Goal: Task Accomplishment & Management: Manage account settings

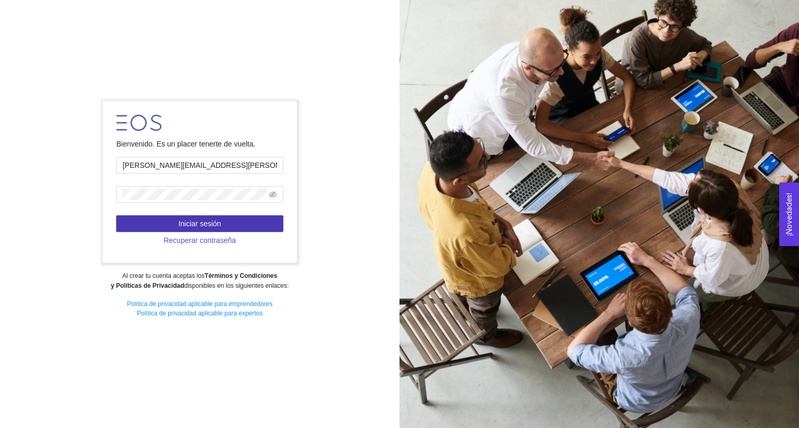
click at [216, 227] on span "Iniciar sesión" at bounding box center [200, 223] width 43 height 11
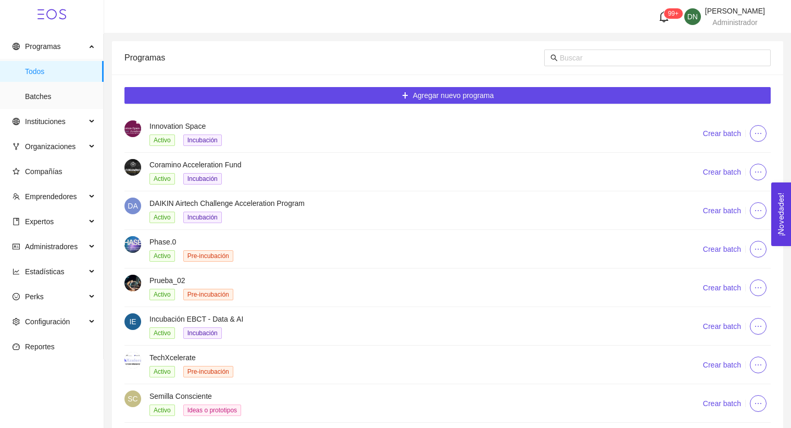
click at [65, 210] on ul "Programas Todos Batches Instituciones Organizaciones Compañías Emprendedores Ex…" at bounding box center [52, 196] width 104 height 325
click at [67, 213] on span "Expertos" at bounding box center [49, 221] width 73 height 21
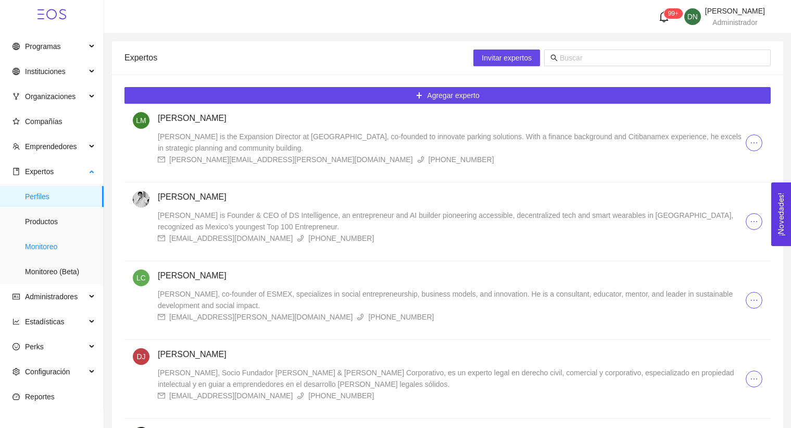
click at [65, 241] on span "Monitoreo" at bounding box center [60, 246] width 70 height 21
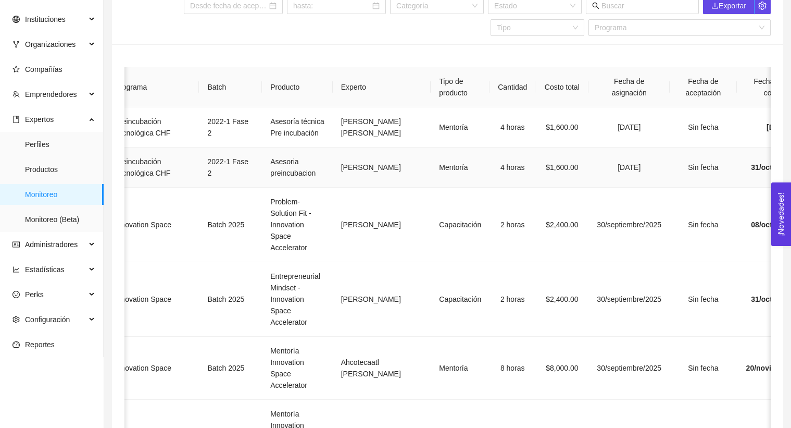
scroll to position [0, 81]
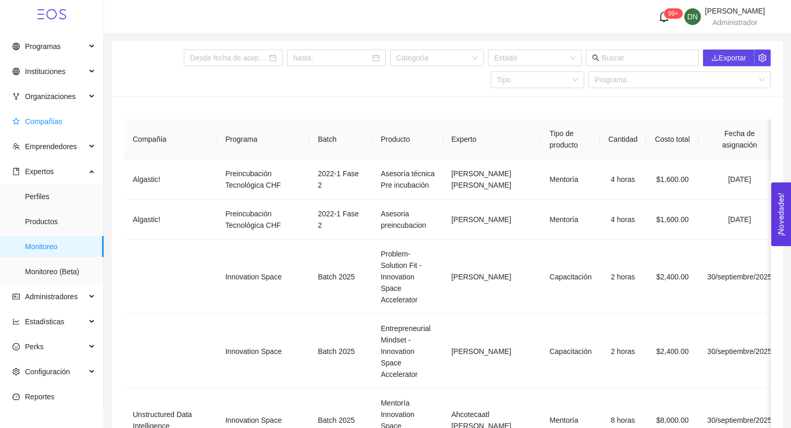
click at [43, 119] on span "Compañías" at bounding box center [44, 121] width 38 height 8
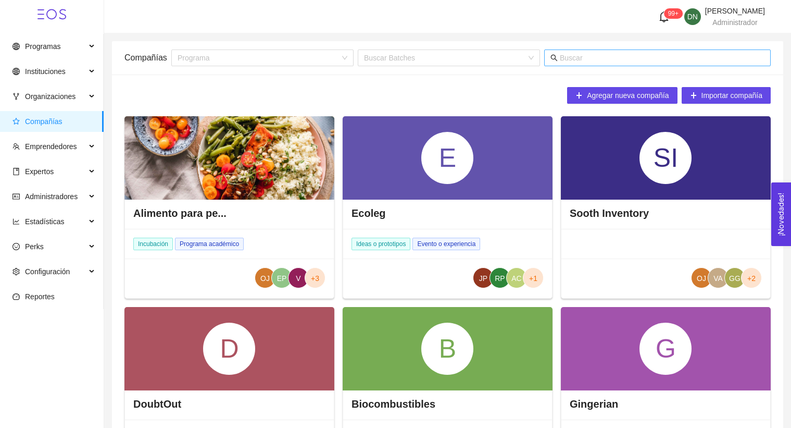
click at [576, 58] on input "text" at bounding box center [662, 57] width 205 height 11
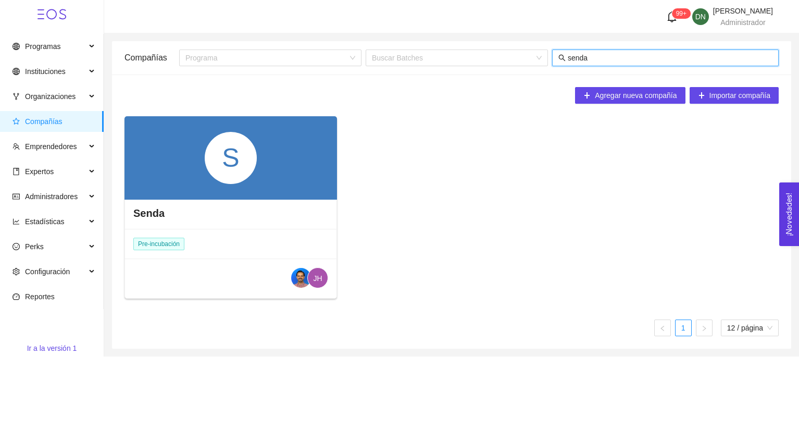
type input "senda"
click at [218, 178] on div "S" at bounding box center [231, 158] width 52 height 52
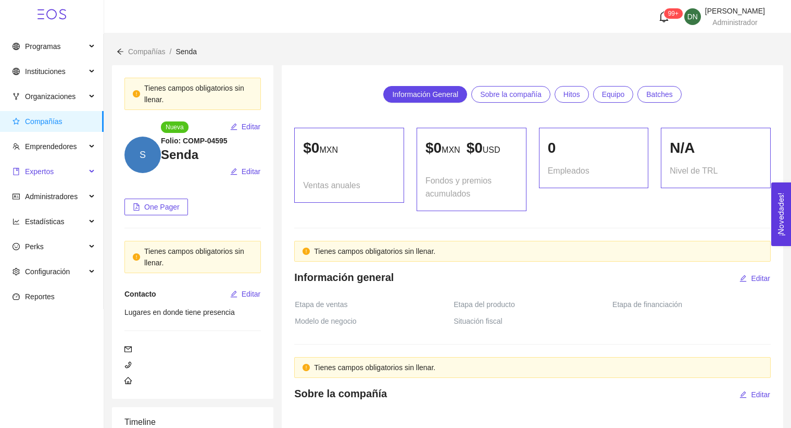
click at [90, 169] on div "Expertos" at bounding box center [52, 171] width 104 height 21
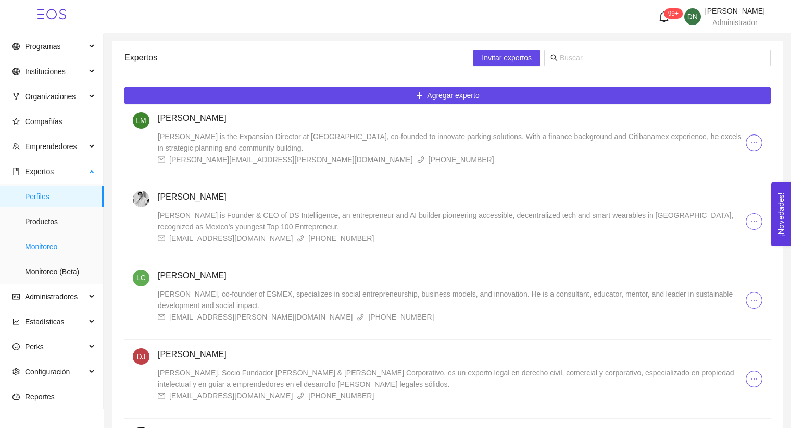
click at [59, 244] on span "Monitoreo" at bounding box center [60, 246] width 70 height 21
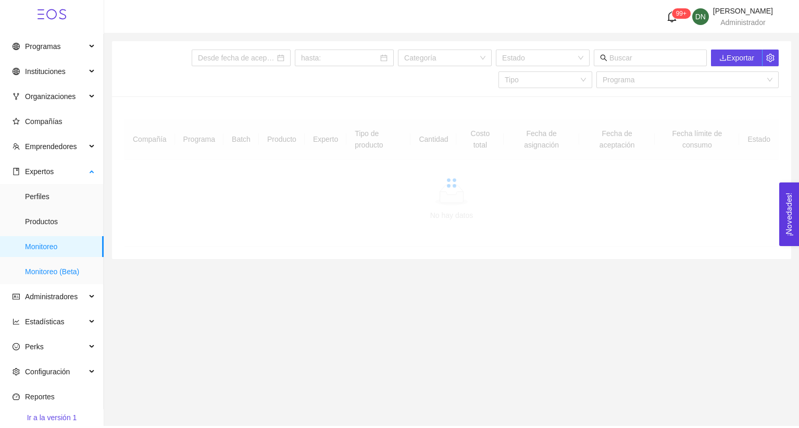
click at [66, 267] on span "Monitoreo (Beta)" at bounding box center [60, 271] width 70 height 21
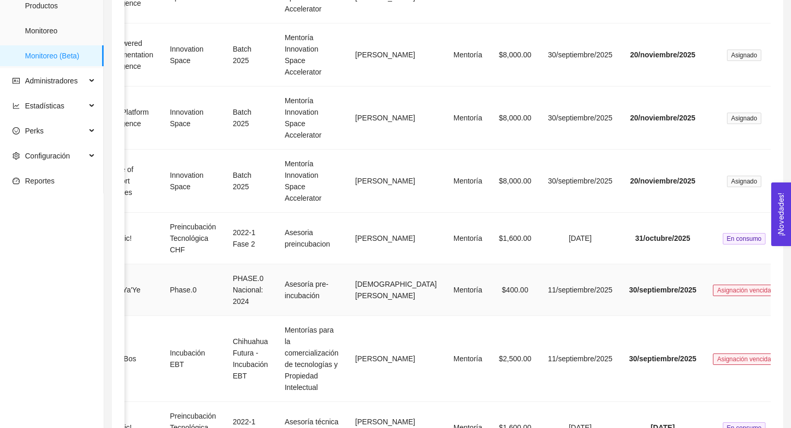
click at [324, 296] on td "Asesoría pre-incubación" at bounding box center [312, 290] width 70 height 52
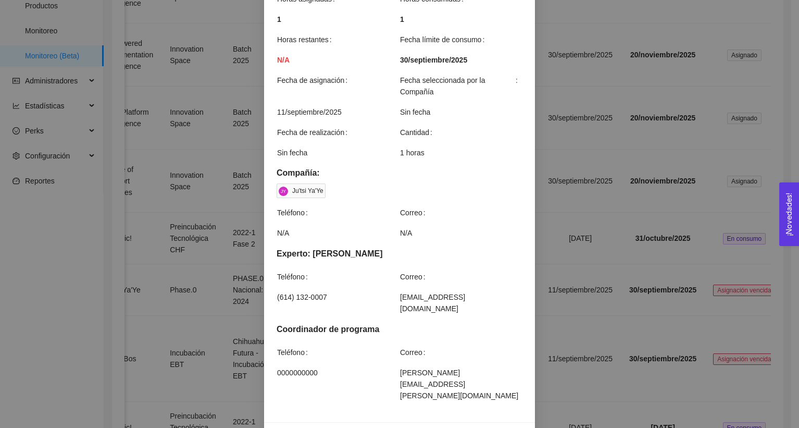
click at [588, 162] on div "Detalles de mentoría Asesoría pre-incubación Categoría Emprendimiento de negoci…" at bounding box center [399, 214] width 799 height 428
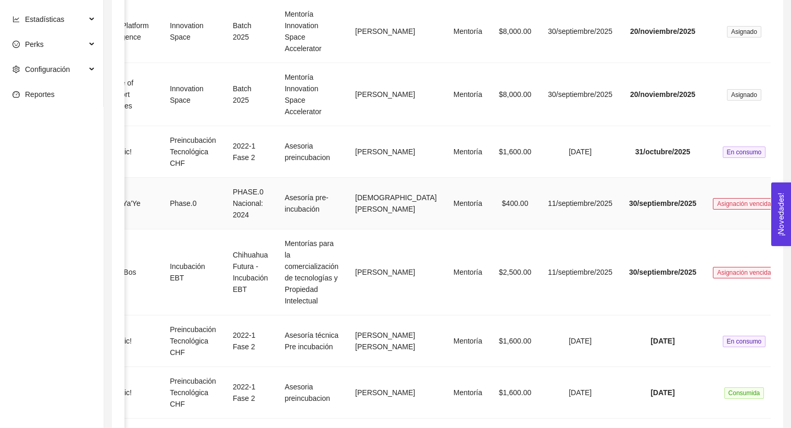
click at [718, 202] on span "Asignación vencida" at bounding box center [744, 203] width 62 height 11
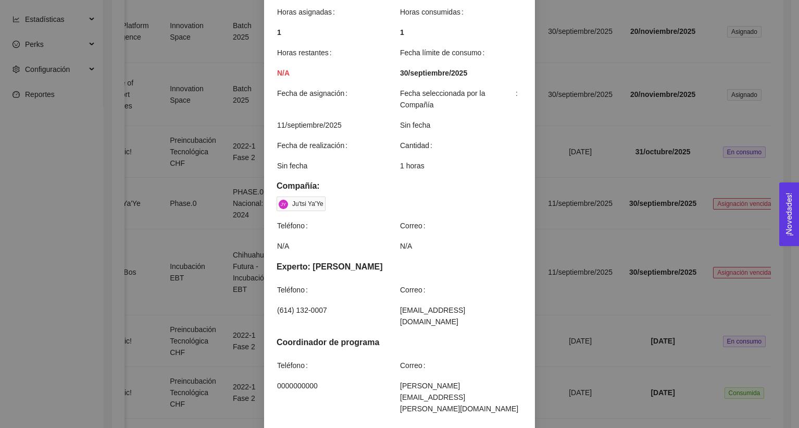
click at [706, 178] on div "Detalles de mentoría Asesoría pre-incubación Categoría Emprendimiento de negoci…" at bounding box center [399, 214] width 799 height 428
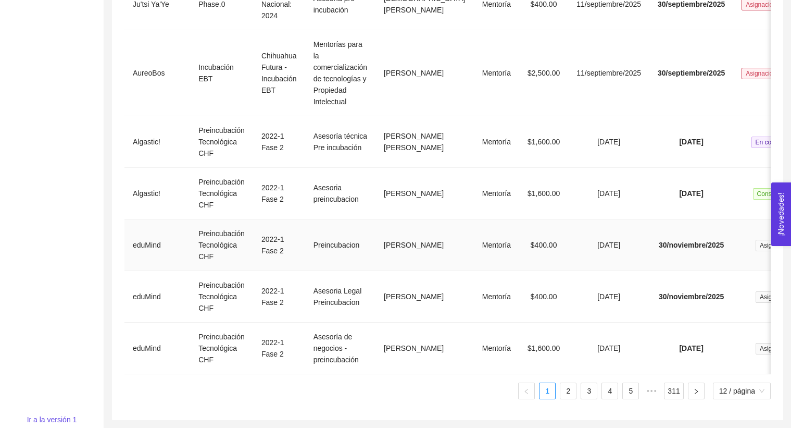
click at [400, 232] on td "[PERSON_NAME]" at bounding box center [425, 245] width 98 height 52
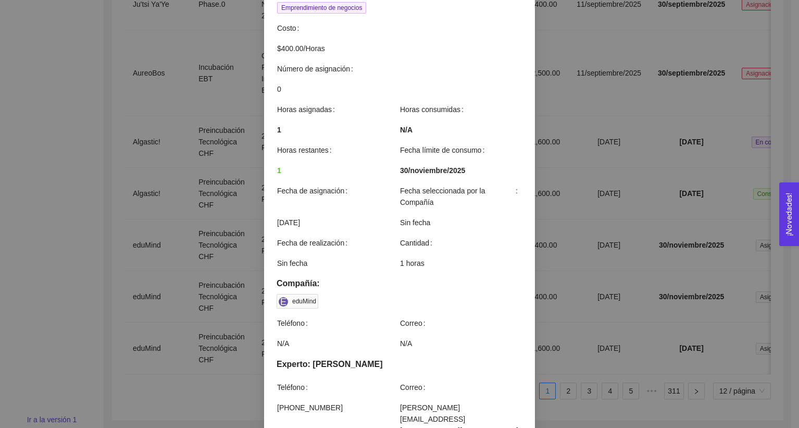
scroll to position [282, 0]
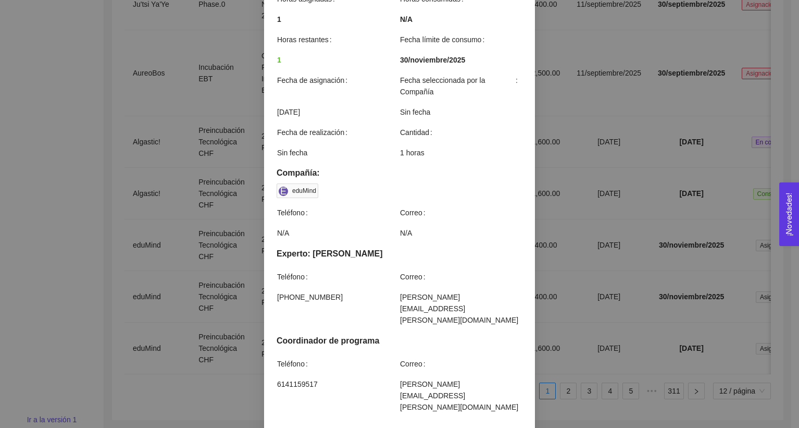
click at [602, 209] on div "Detalles de mentoría Preincubacion Impulsa tus proyectos con una combinación ún…" at bounding box center [399, 214] width 799 height 428
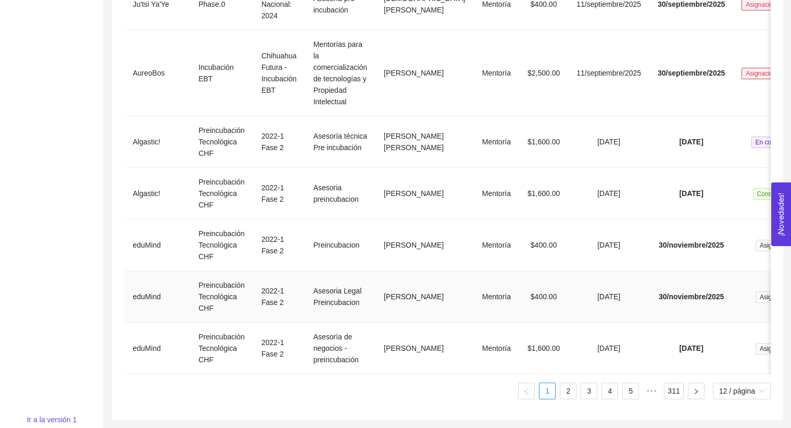
scroll to position [533, 0]
click at [568, 399] on link "2" at bounding box center [569, 391] width 16 height 16
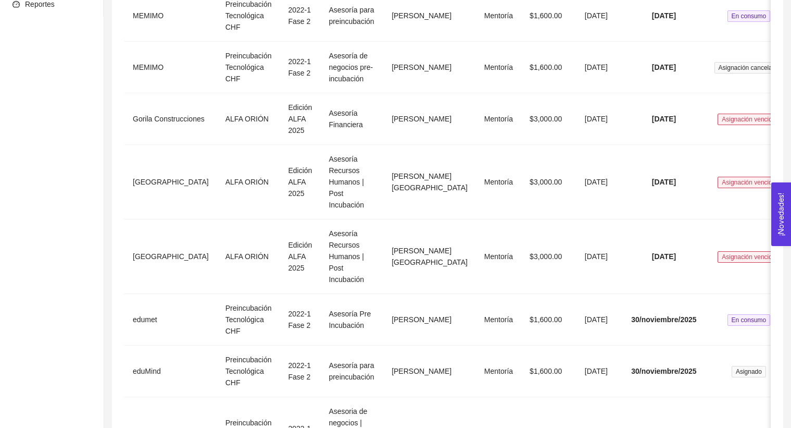
scroll to position [555, 0]
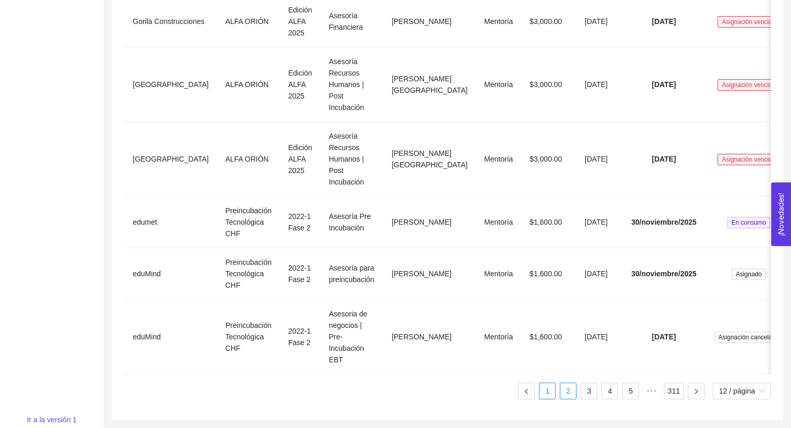
click at [549, 391] on link "1" at bounding box center [548, 391] width 16 height 16
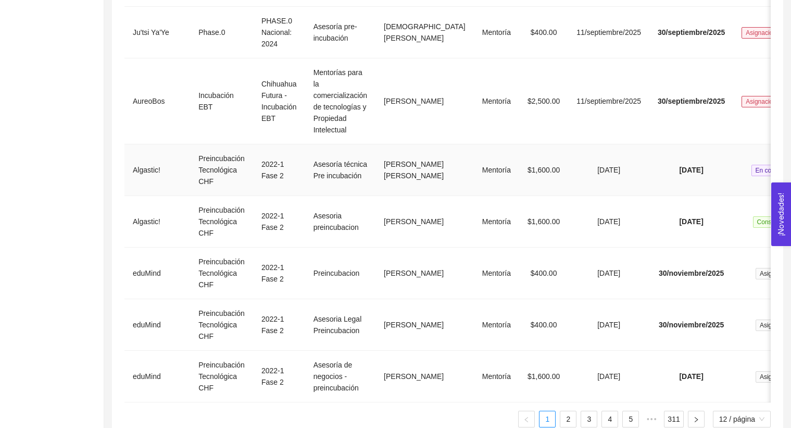
scroll to position [543, 0]
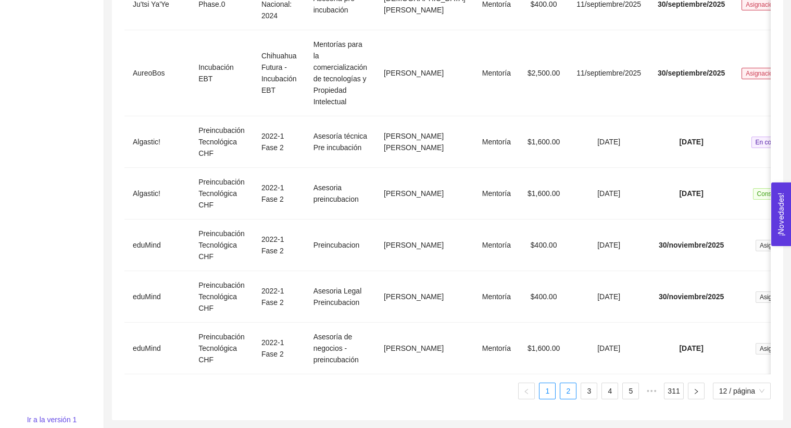
click at [561, 392] on link "2" at bounding box center [569, 391] width 16 height 16
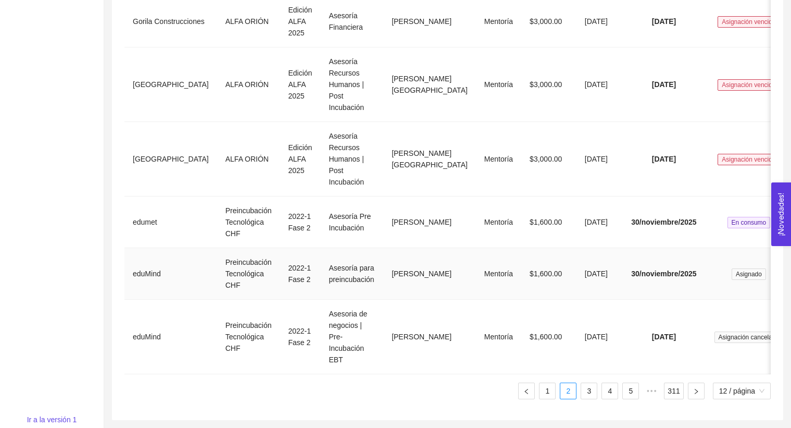
scroll to position [555, 0]
click at [589, 394] on link "3" at bounding box center [589, 391] width 16 height 16
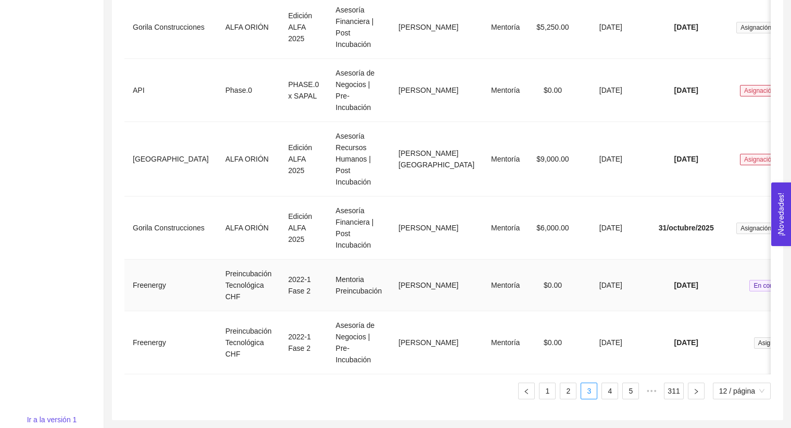
scroll to position [0, 0]
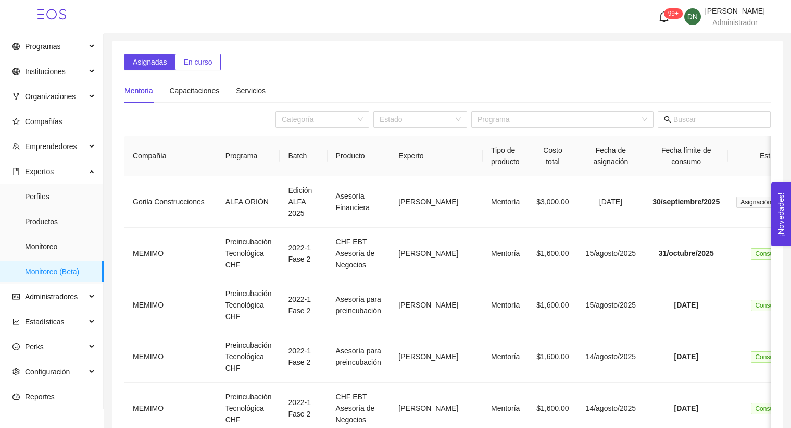
click at [53, 109] on ul "Programas Instituciones Organizaciones Compañías Emprendedores Expertos Perfile…" at bounding box center [52, 221] width 104 height 375
click at [53, 116] on span "Compañías" at bounding box center [54, 121] width 83 height 21
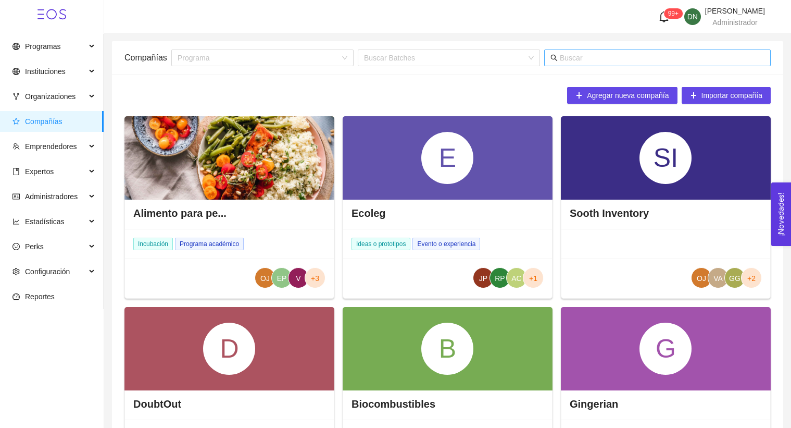
click at [640, 58] on input "text" at bounding box center [662, 57] width 205 height 11
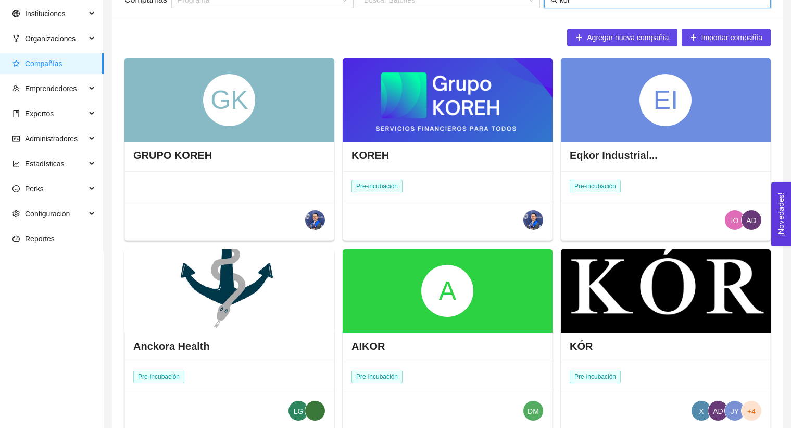
scroll to position [119, 0]
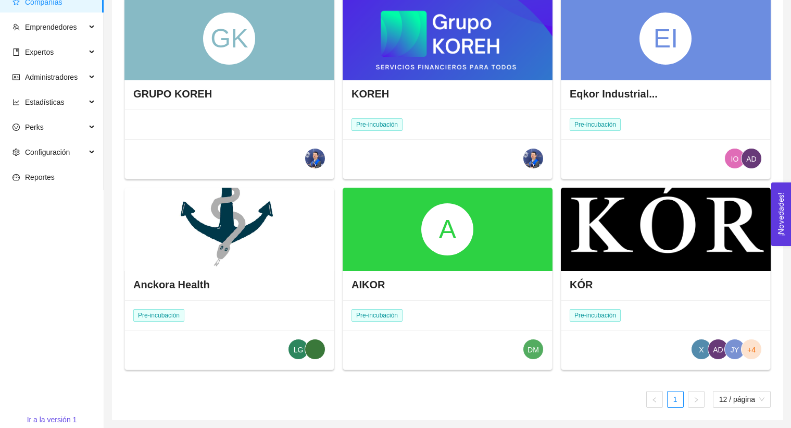
type input "kor"
click at [632, 215] on div at bounding box center [666, 229] width 210 height 83
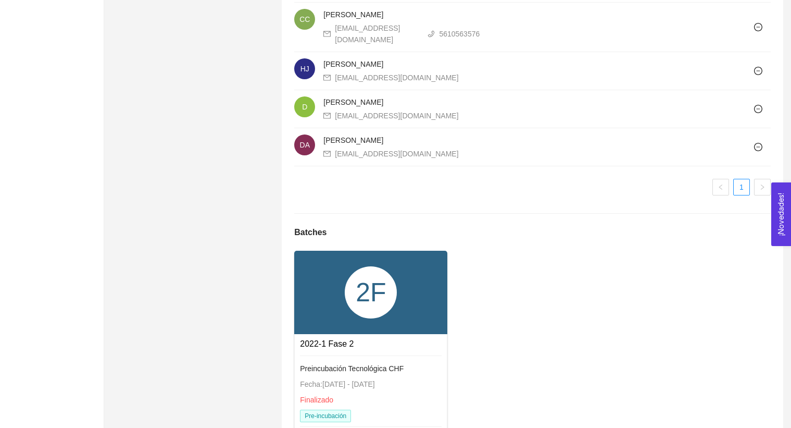
scroll to position [867, 0]
click at [381, 267] on div "2F" at bounding box center [371, 293] width 52 height 52
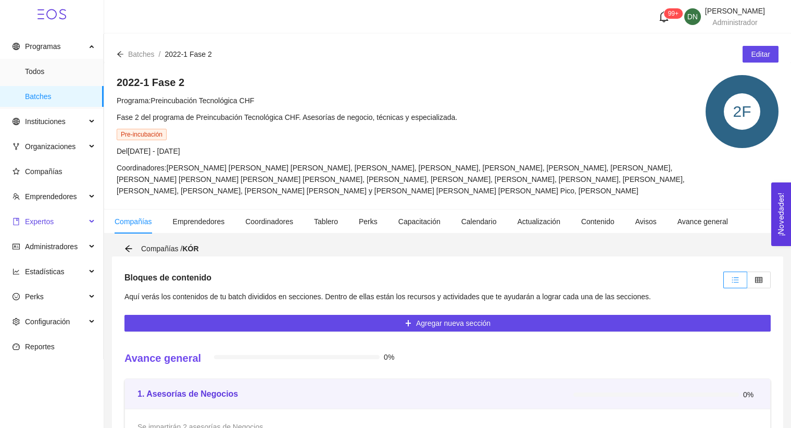
click at [72, 223] on span "Expertos" at bounding box center [49, 221] width 73 height 21
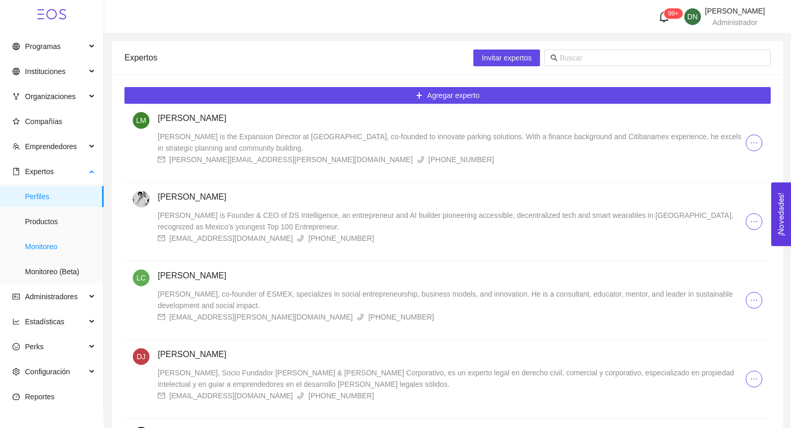
click at [47, 247] on span "Monitoreo" at bounding box center [60, 246] width 70 height 21
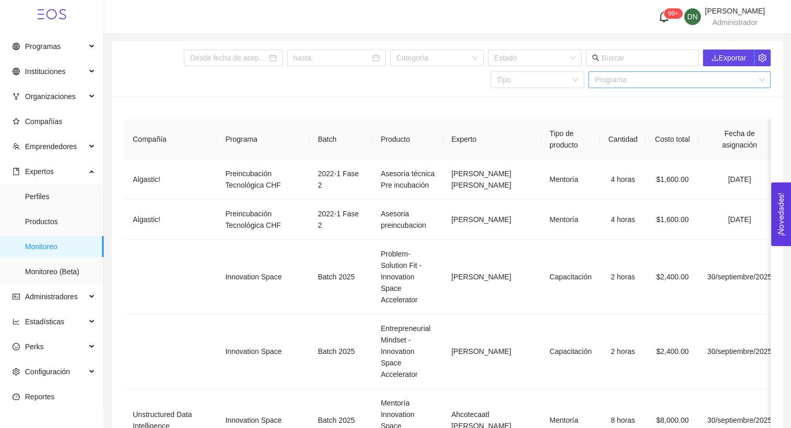
click at [653, 79] on input "search" at bounding box center [676, 80] width 163 height 16
type input "k"
type input "kor"
click at [59, 113] on span "Compañías" at bounding box center [54, 121] width 83 height 21
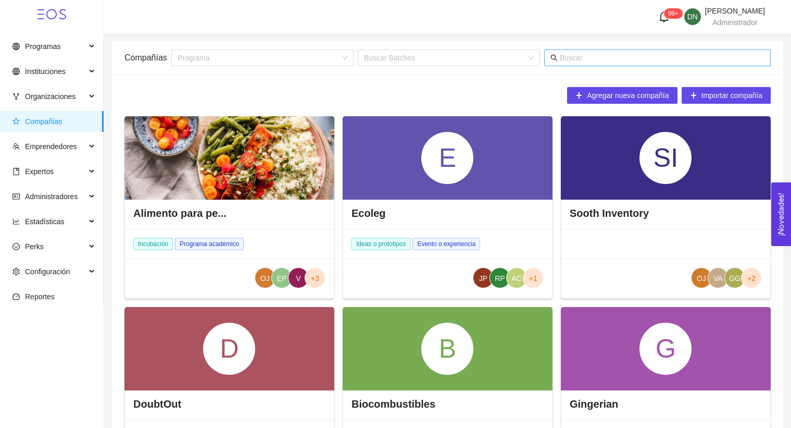
click at [601, 57] on input "text" at bounding box center [662, 57] width 205 height 11
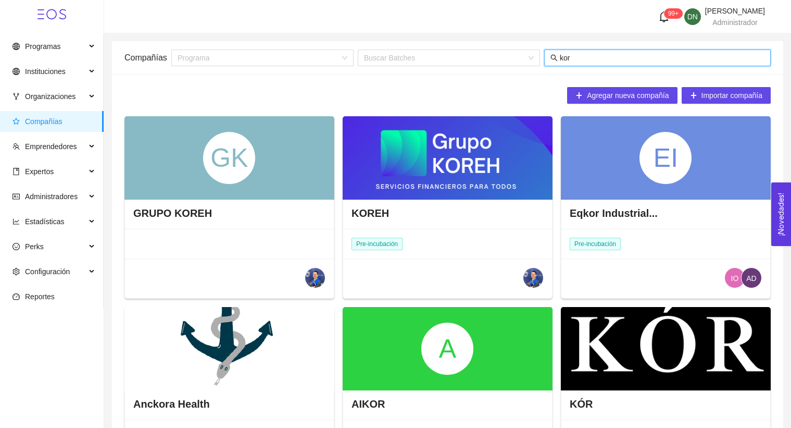
type input "kor"
click at [637, 363] on div at bounding box center [666, 348] width 210 height 83
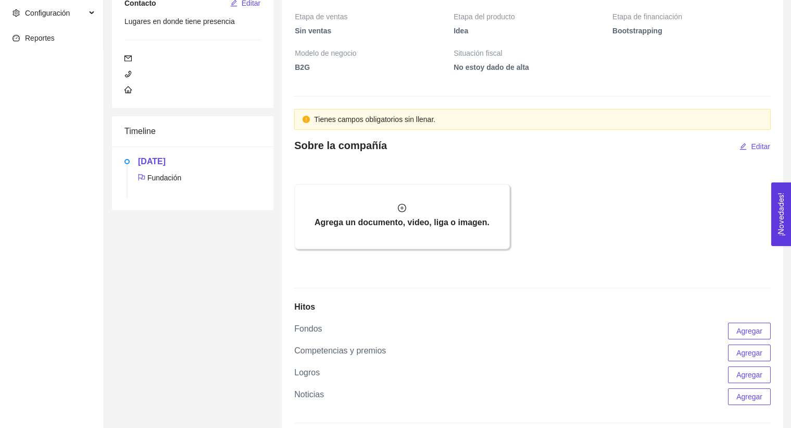
scroll to position [483, 0]
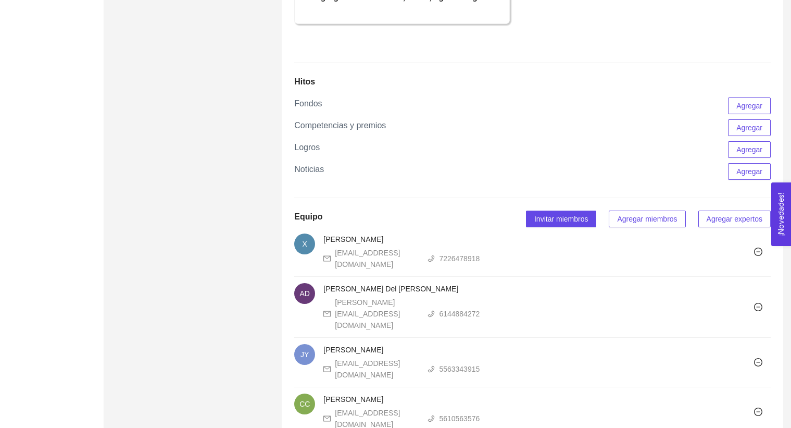
click at [627, 208] on div "Información General Sobre la compañía Hitos Equipo Batches $ 0 MXN Ventas anual…" at bounding box center [533, 226] width 502 height 1288
click at [628, 217] on span "Agregar miembros" at bounding box center [647, 218] width 60 height 11
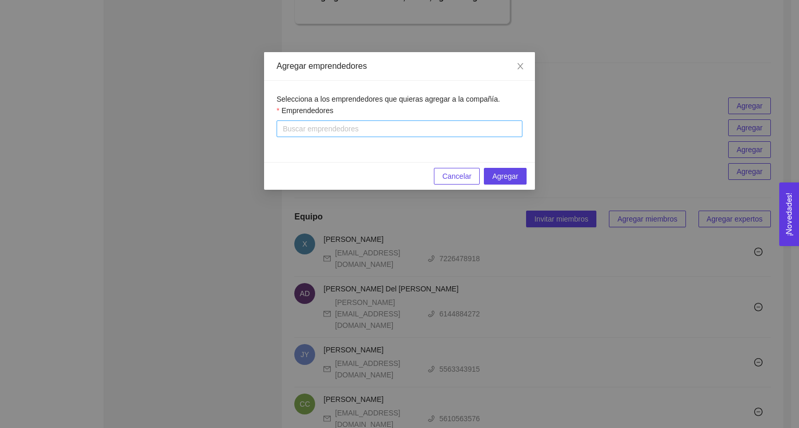
click at [384, 131] on div at bounding box center [399, 128] width 241 height 13
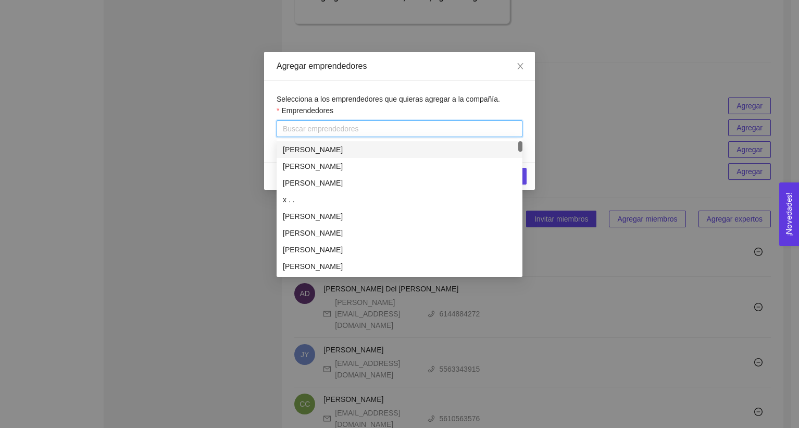
type input "h"
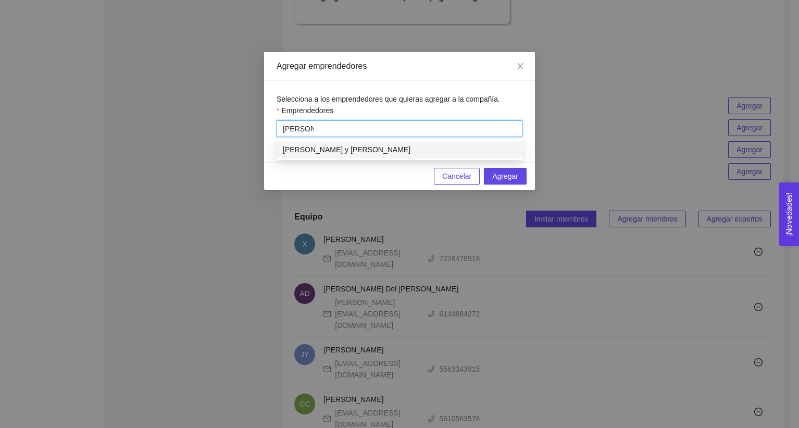
type input "[PERSON_NAME]"
click at [378, 144] on div "[PERSON_NAME] y [PERSON_NAME]" at bounding box center [399, 149] width 233 height 11
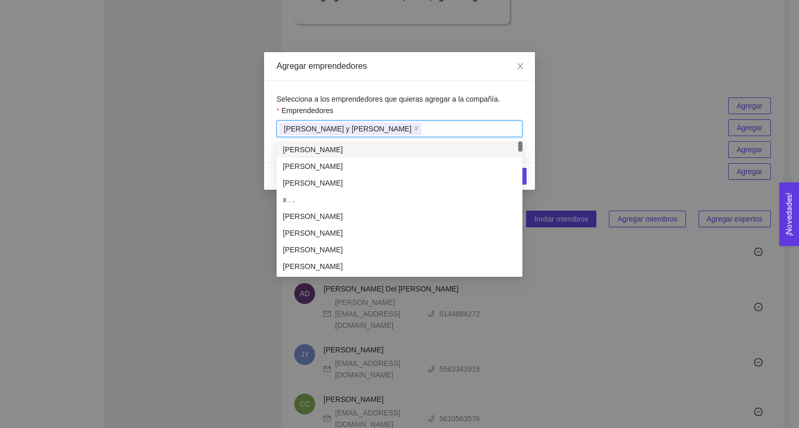
click at [488, 94] on div "Selecciona a los emprendedores que quieras agregar a la compañía. Emprendedores…" at bounding box center [399, 121] width 271 height 81
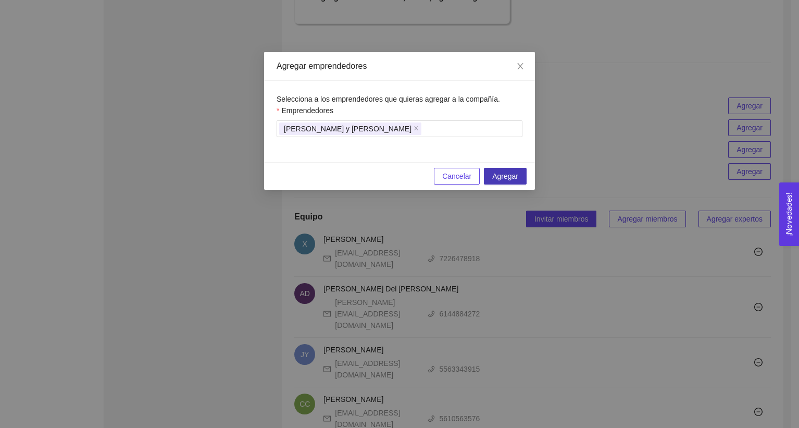
click at [509, 169] on button "Agregar" at bounding box center [505, 176] width 43 height 17
click at [524, 70] on icon "close" at bounding box center [520, 66] width 8 height 8
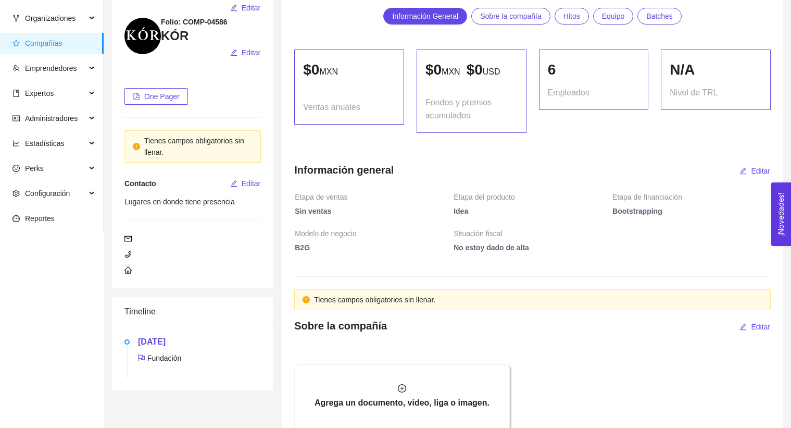
scroll to position [0, 0]
